Goal: Transaction & Acquisition: Purchase product/service

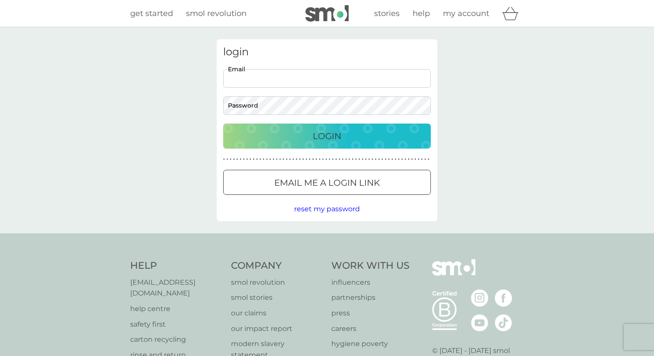
click at [275, 79] on input "Email" at bounding box center [327, 78] width 208 height 19
type input "[PERSON_NAME][EMAIL_ADDRESS][DOMAIN_NAME]"
click at [294, 144] on button "Login" at bounding box center [327, 136] width 208 height 25
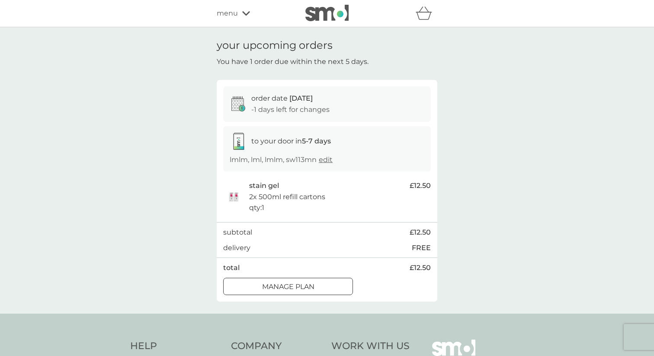
click at [244, 12] on icon at bounding box center [246, 13] width 8 height 5
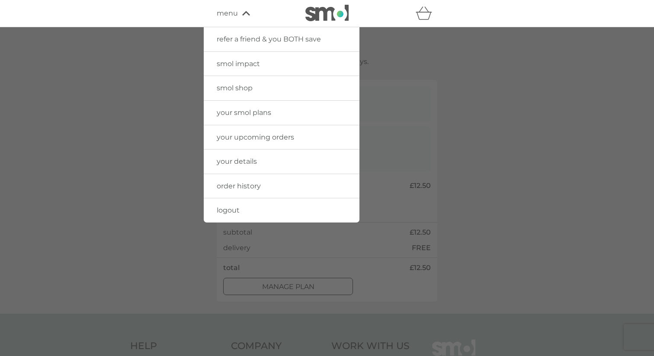
click at [252, 89] on span "smol shop" at bounding box center [235, 88] width 36 height 8
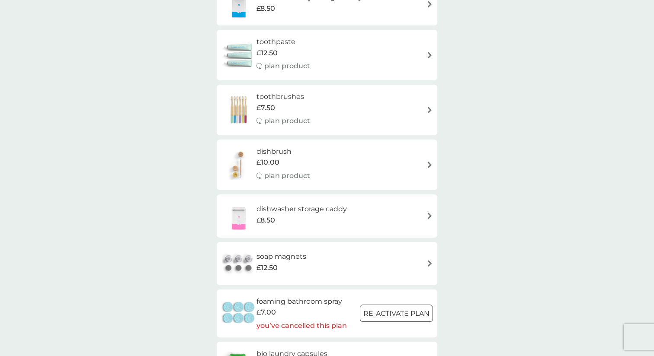
scroll to position [698, 0]
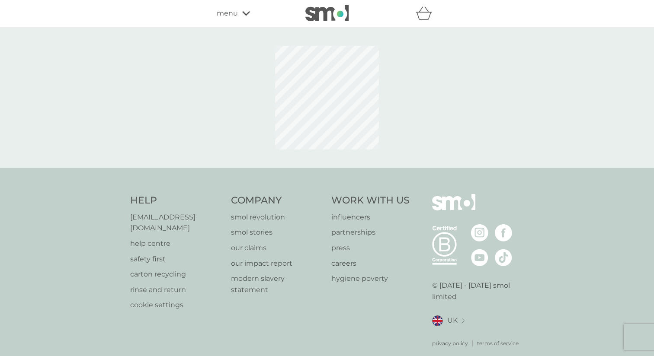
scroll to position [6, 0]
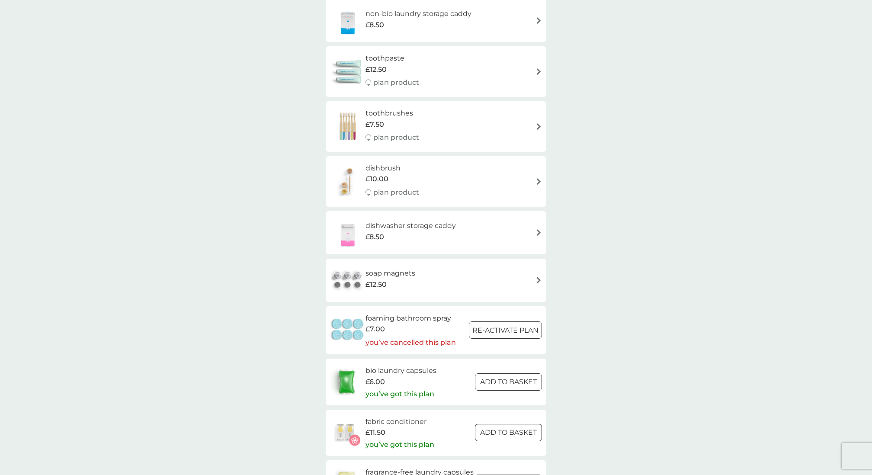
scroll to position [673, 0]
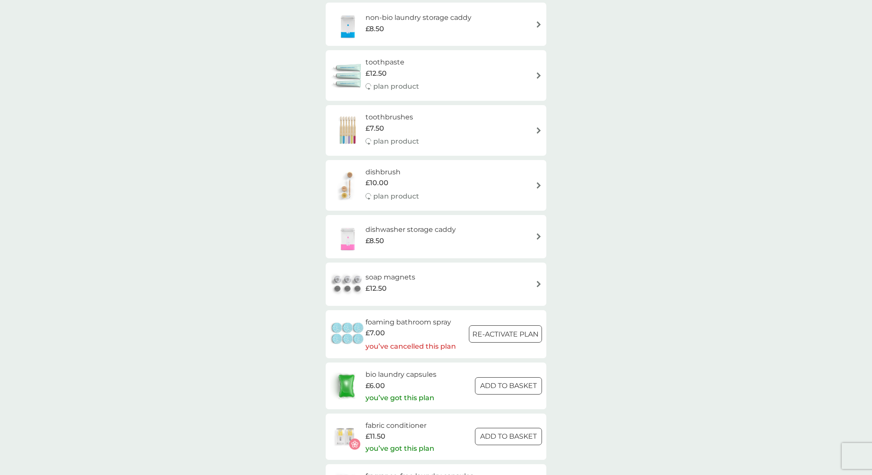
click at [618, 303] on div "smol shop all products Accessories Bundles Cleaning Dishwash Laundry Personal C…" at bounding box center [436, 147] width 872 height 1586
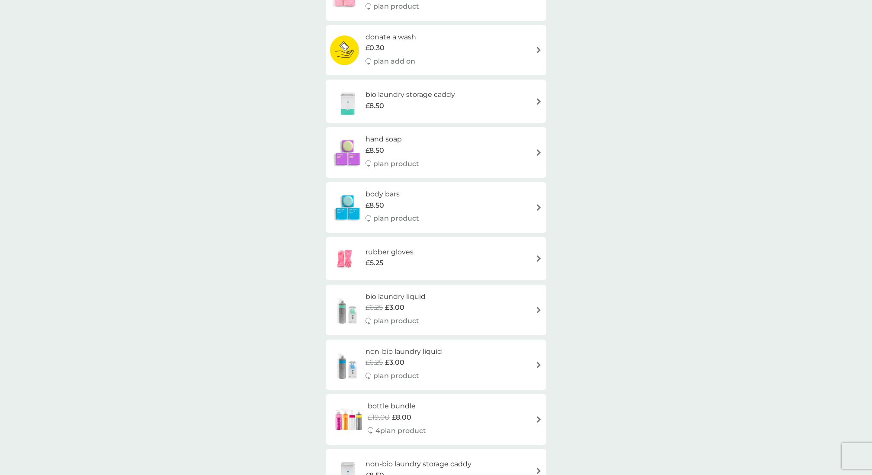
scroll to position [233, 0]
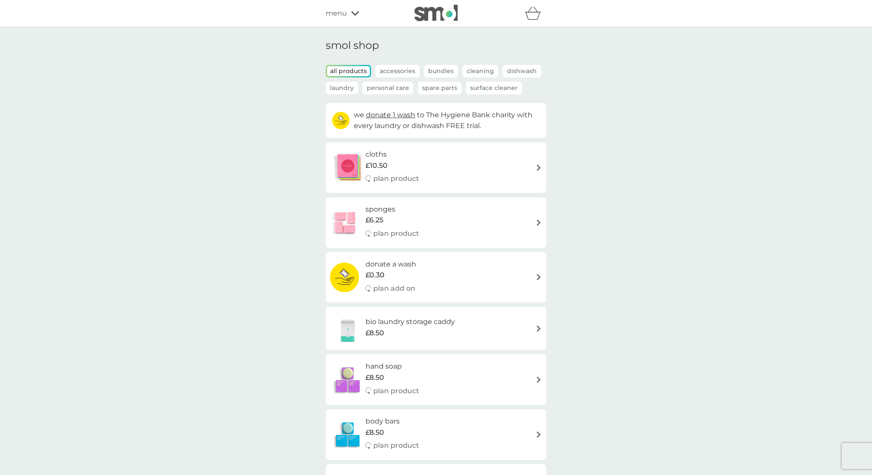
scroll to position [0, 0]
click at [401, 71] on p "Accessories" at bounding box center [397, 71] width 44 height 13
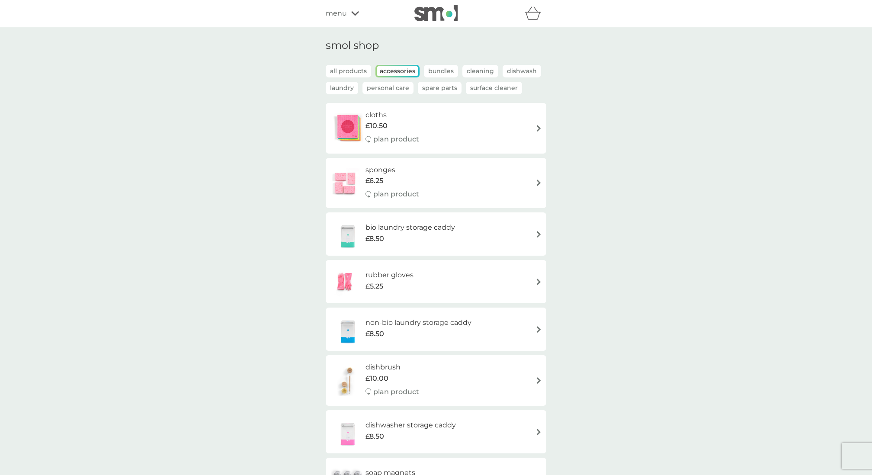
click at [481, 68] on p "Cleaning" at bounding box center [480, 71] width 36 height 13
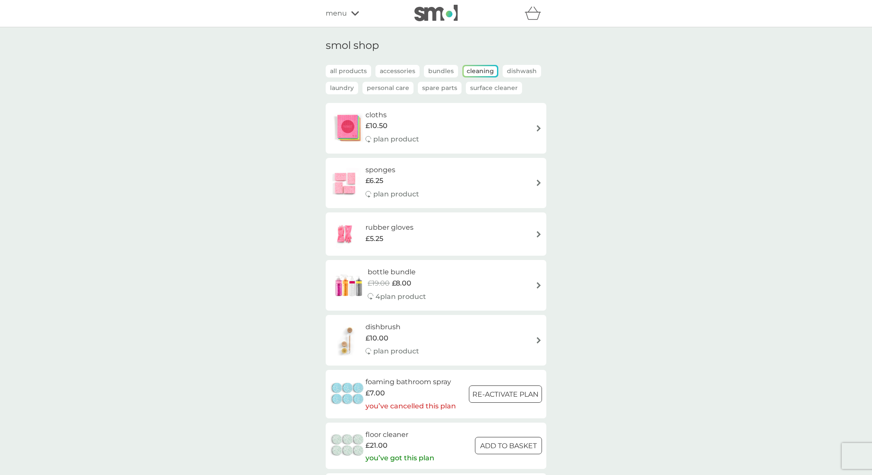
click at [342, 87] on p "Laundry" at bounding box center [342, 88] width 32 height 13
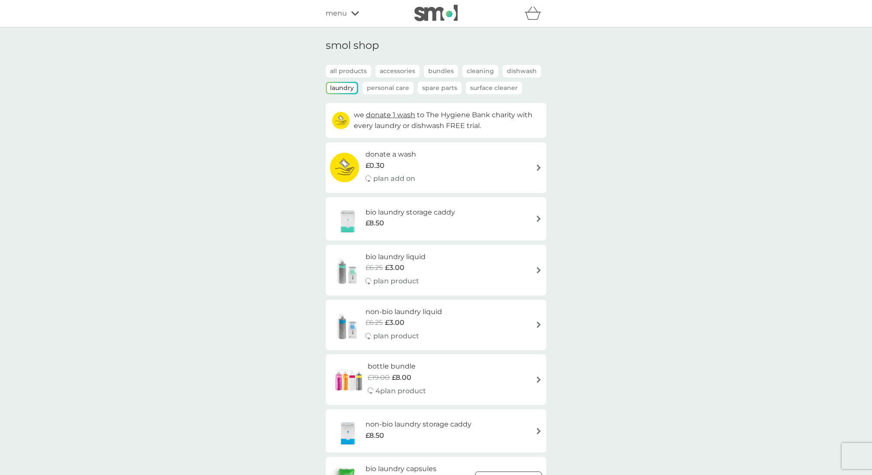
click at [345, 11] on span "menu" at bounding box center [336, 13] width 21 height 11
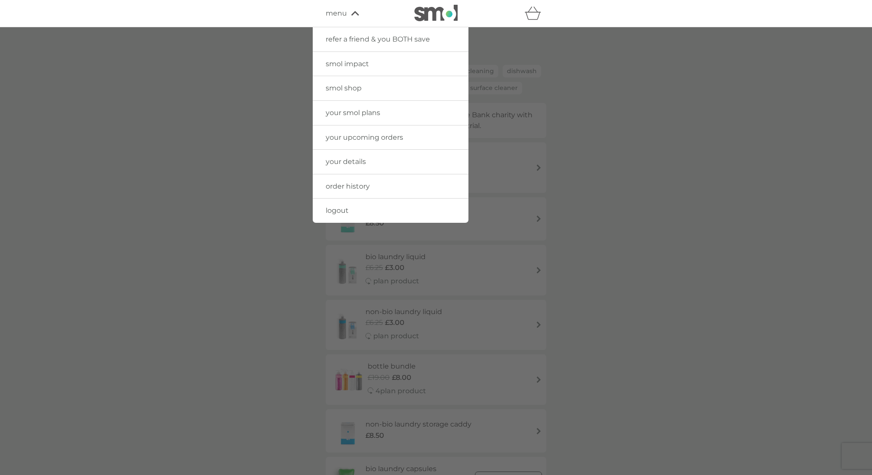
click at [324, 222] on div at bounding box center [436, 264] width 872 height 475
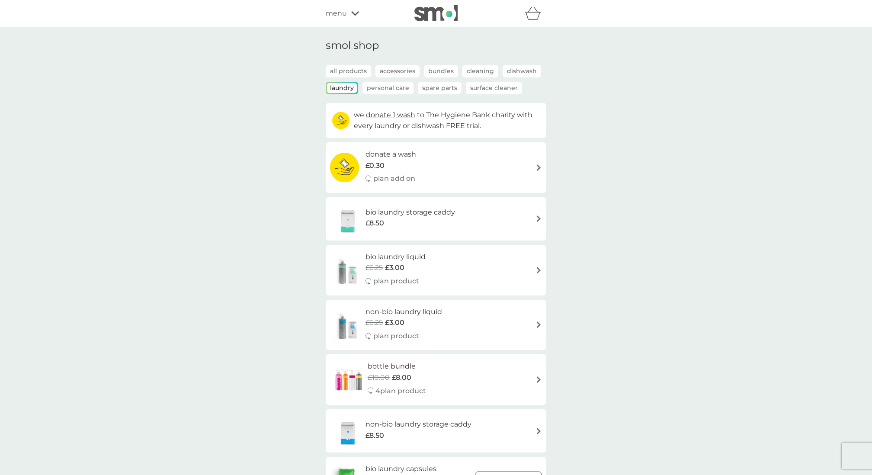
click at [351, 20] on div "refer a friend & you BOTH save smol impact smol shop your smol plans your upcom…" at bounding box center [436, 13] width 220 height 17
click at [351, 11] on icon at bounding box center [355, 13] width 8 height 5
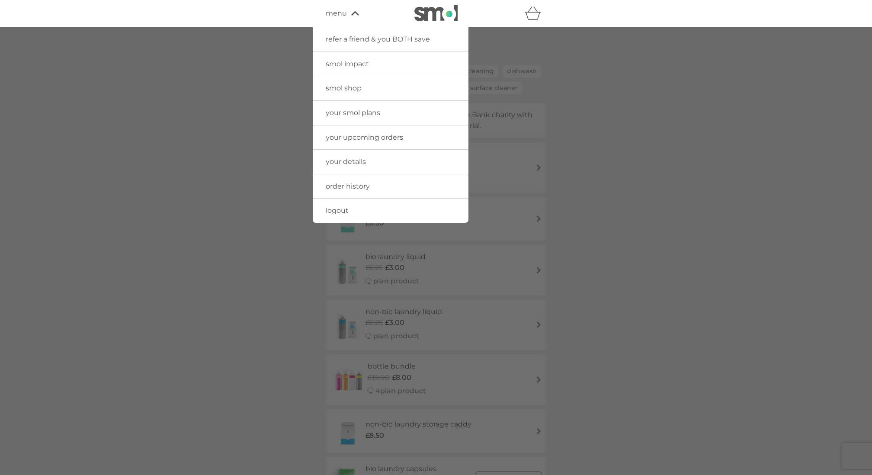
click at [331, 207] on span "logout" at bounding box center [337, 210] width 23 height 8
